Goal: Information Seeking & Learning: Understand process/instructions

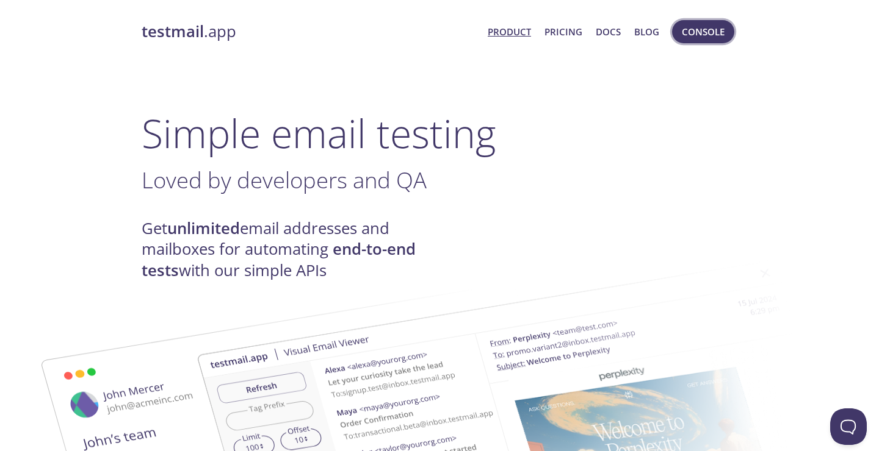
click at [700, 34] on span "Console" at bounding box center [703, 32] width 43 height 16
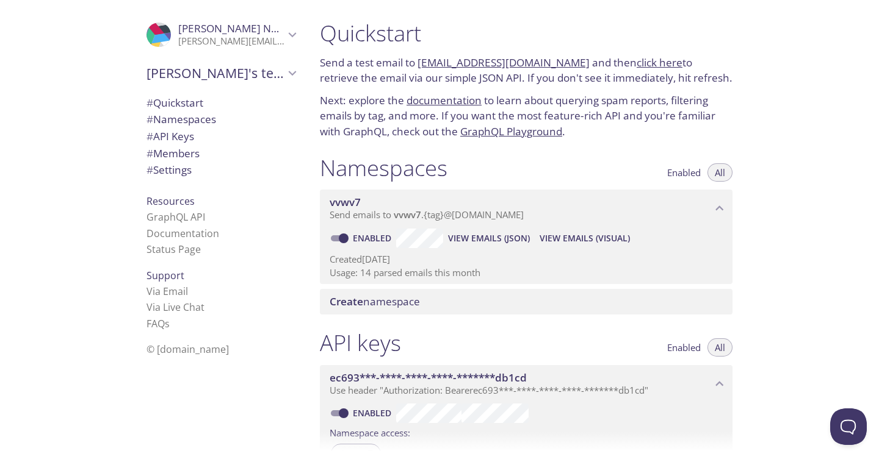
scroll to position [5, 0]
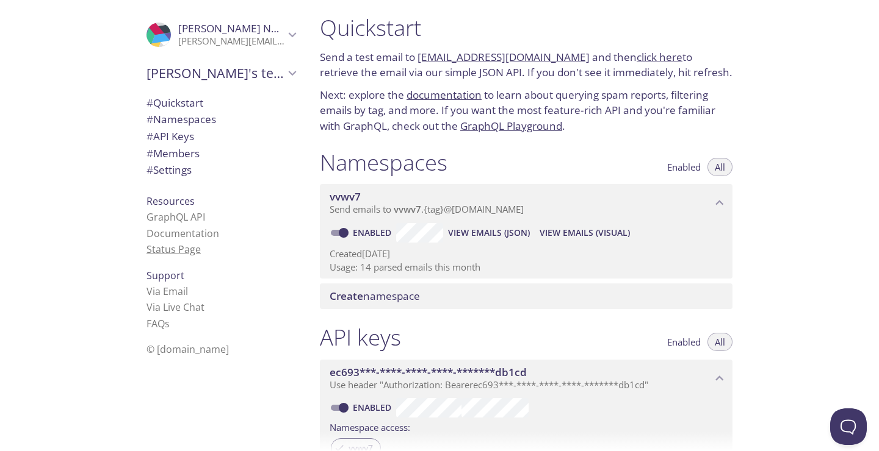
click at [162, 251] on link "Status Page" at bounding box center [173, 249] width 54 height 13
click at [192, 232] on link "Documentation" at bounding box center [182, 233] width 73 height 13
click at [265, 28] on span "[PERSON_NAME]" at bounding box center [231, 28] width 106 height 13
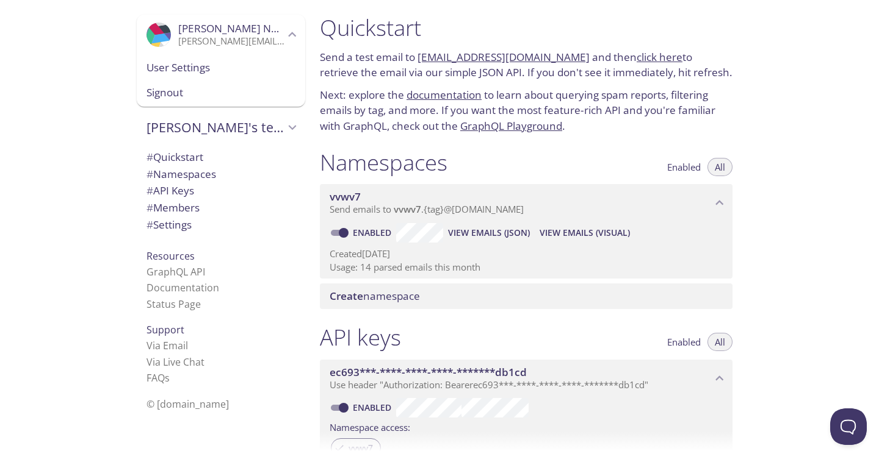
click at [254, 298] on li "Status Page" at bounding box center [220, 305] width 149 height 16
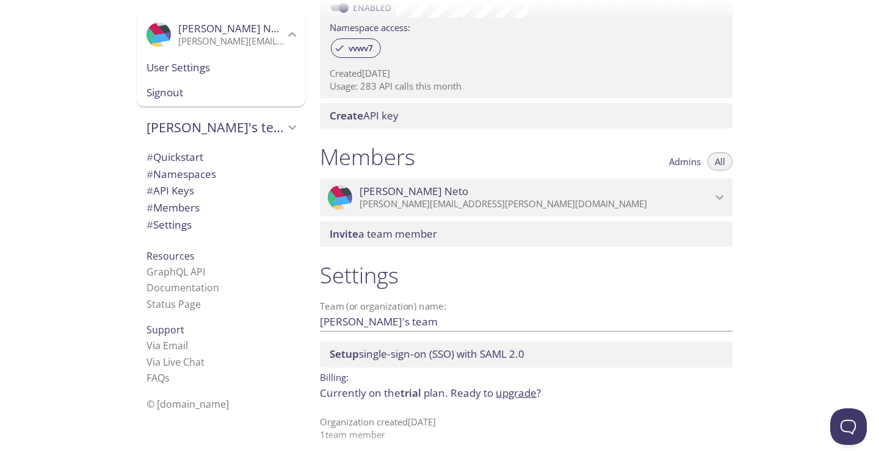
click at [220, 129] on span "[PERSON_NAME]'s team" at bounding box center [215, 127] width 138 height 17
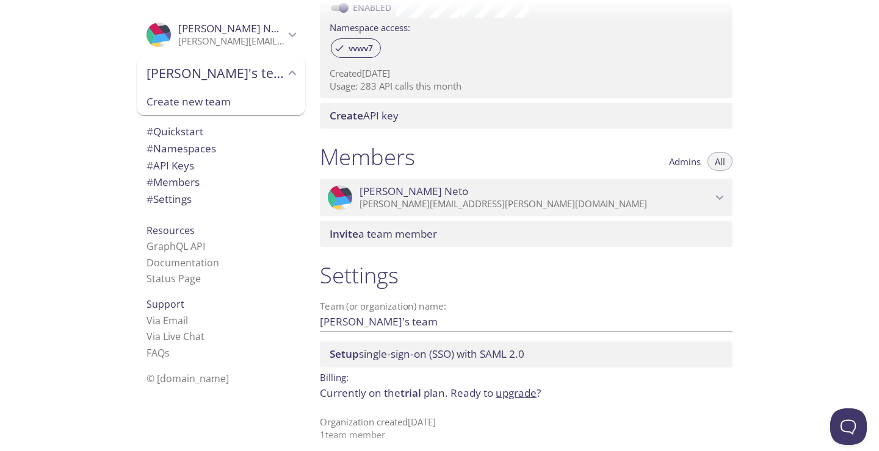
click at [214, 76] on span "[PERSON_NAME]'s team" at bounding box center [215, 73] width 138 height 17
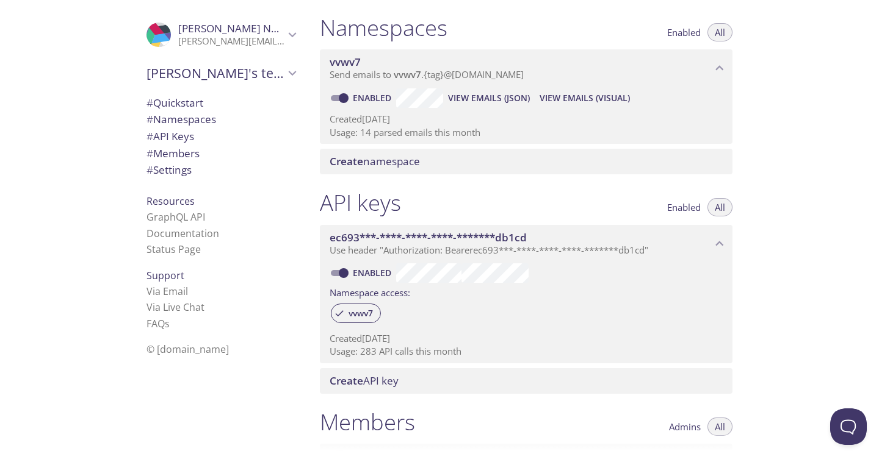
scroll to position [133, 0]
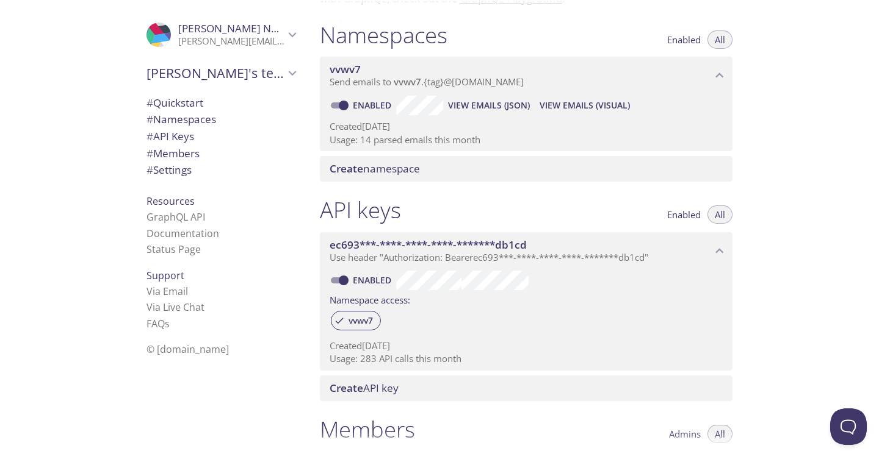
click at [475, 102] on span "View Emails (JSON)" at bounding box center [489, 105] width 82 height 15
click at [572, 98] on span "View Emails (Visual)" at bounding box center [584, 105] width 90 height 15
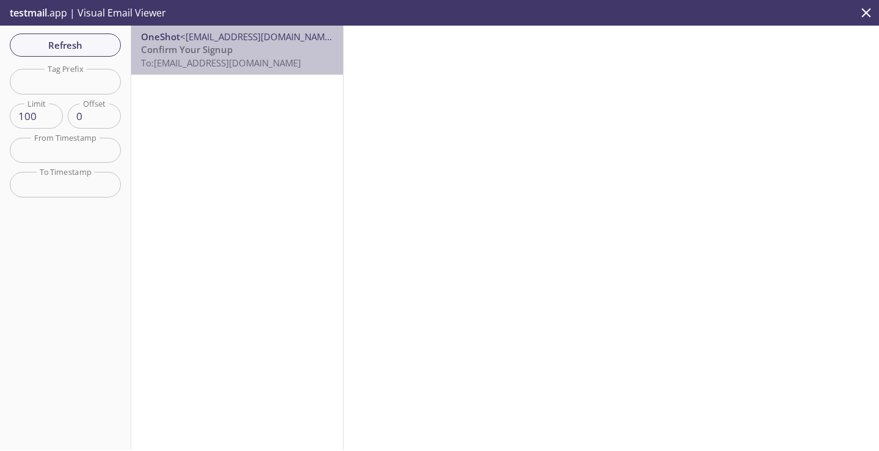
click at [229, 54] on span "Confirm Your Signup" at bounding box center [187, 49] width 92 height 12
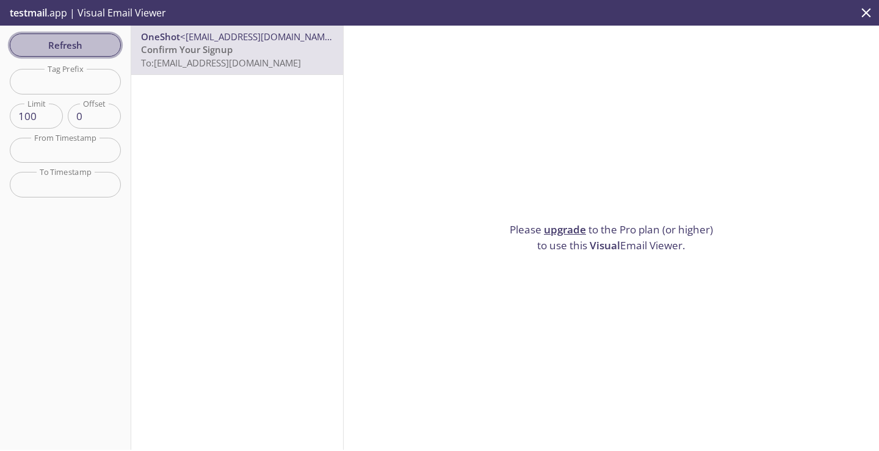
click at [58, 40] on span "Refresh" at bounding box center [66, 45] width 92 height 16
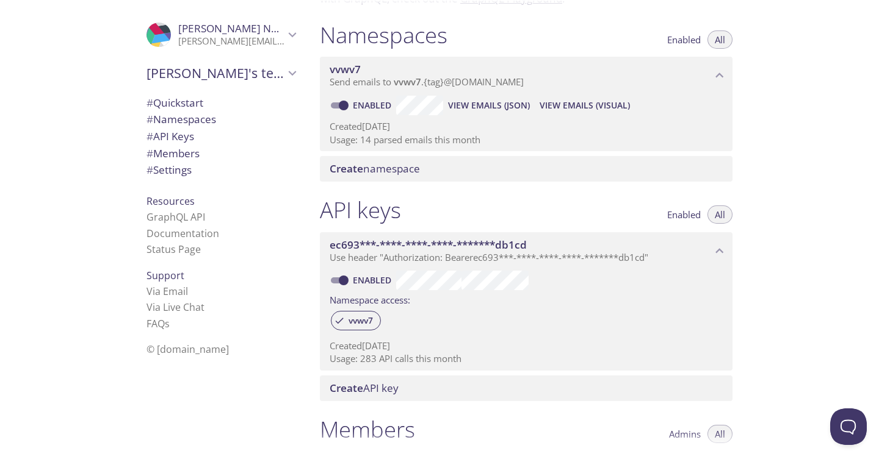
click at [436, 84] on span "Send emails to vvwv7 . {tag} @[DOMAIN_NAME]" at bounding box center [426, 82] width 194 height 12
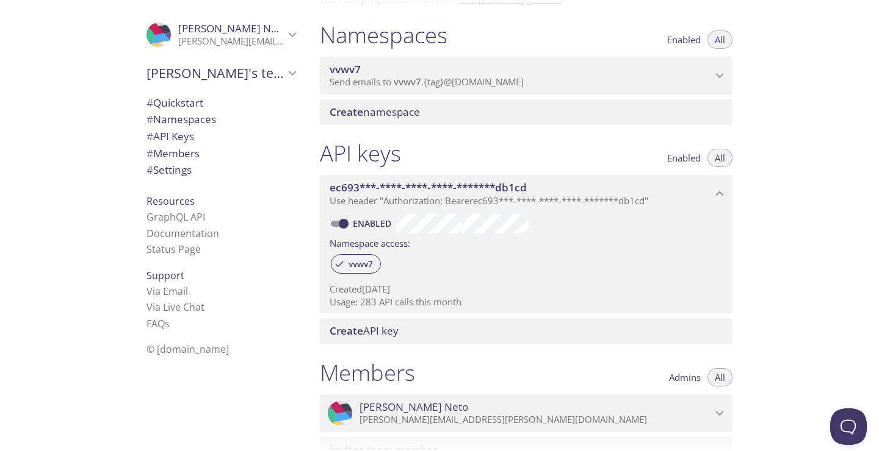
click at [436, 84] on span "Send emails to vvwv7 . {tag} @[DOMAIN_NAME]" at bounding box center [426, 82] width 194 height 12
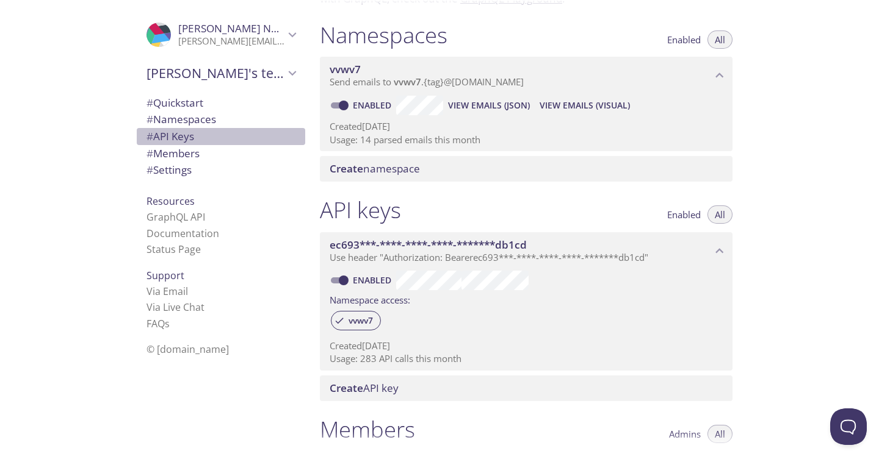
click at [184, 140] on span "# API Keys" at bounding box center [170, 136] width 48 height 14
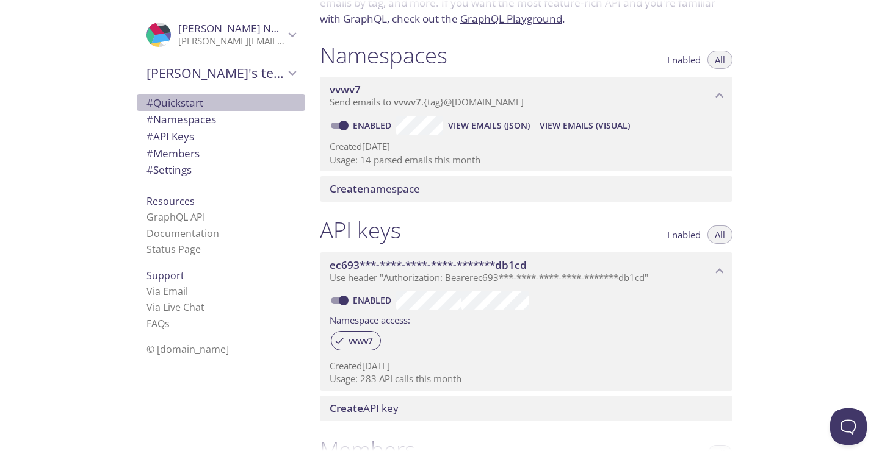
click at [182, 102] on span "# Quickstart" at bounding box center [174, 103] width 57 height 14
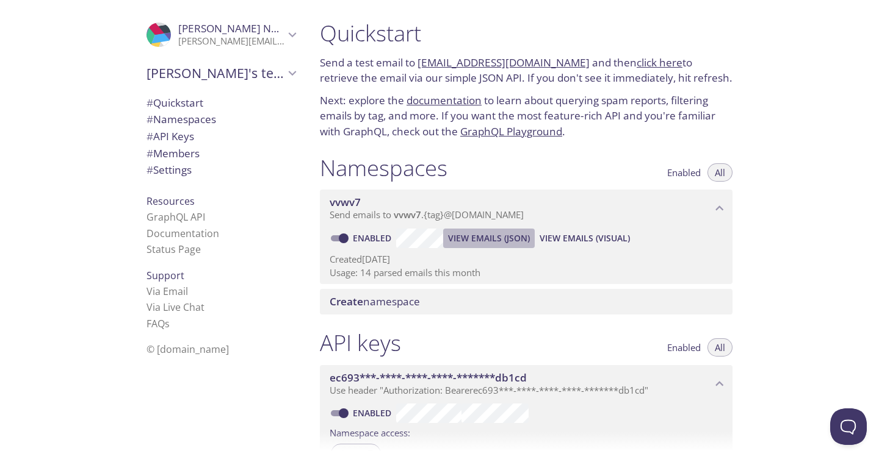
click at [505, 240] on span "View Emails (JSON)" at bounding box center [489, 238] width 82 height 15
click at [394, 267] on p "Usage: 14 parsed emails this month" at bounding box center [525, 273] width 393 height 13
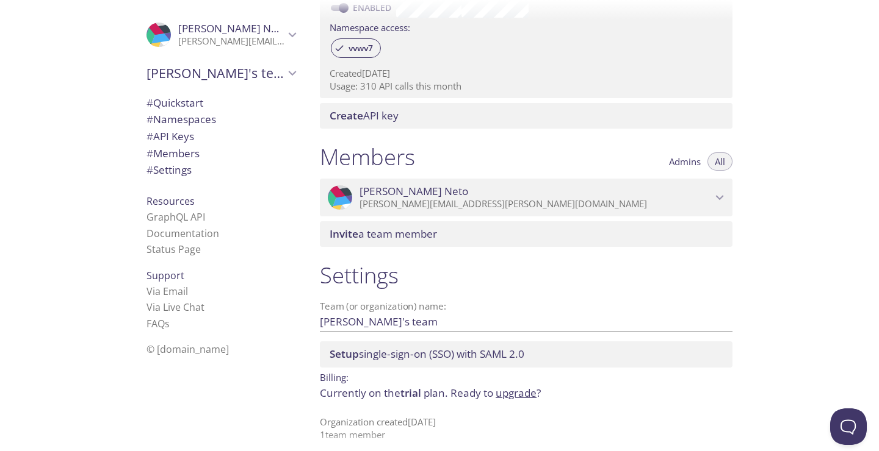
click at [411, 386] on span "trial" at bounding box center [410, 393] width 21 height 14
click at [510, 386] on link "upgrade" at bounding box center [515, 393] width 41 height 14
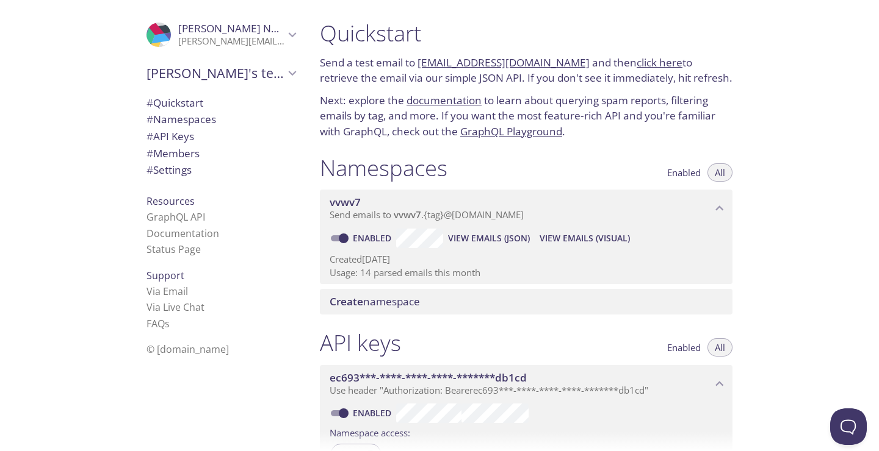
click at [443, 95] on link "documentation" at bounding box center [443, 100] width 75 height 14
